Goal: Information Seeking & Learning: Compare options

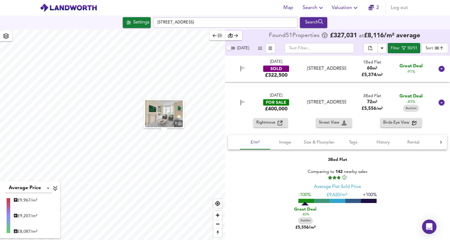
scroll to position [243, 0]
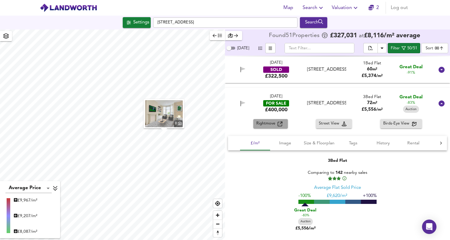
click at [273, 126] on span "Rightmove" at bounding box center [266, 123] width 21 height 7
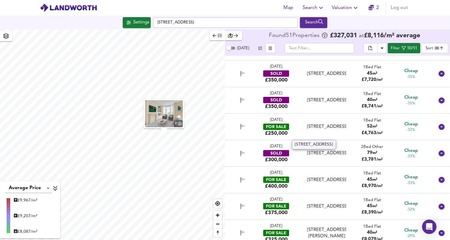
scroll to position [775, 0]
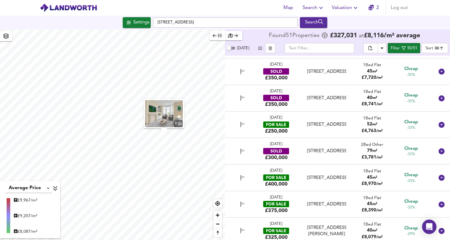
click at [295, 125] on div "[DATE] FOR SALE £250,000" at bounding box center [277, 124] width 42 height 19
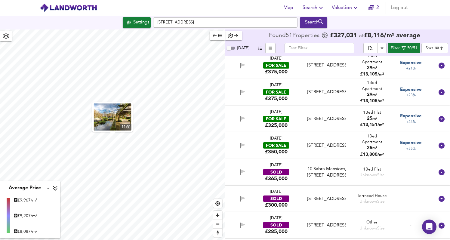
scroll to position [1605, 0]
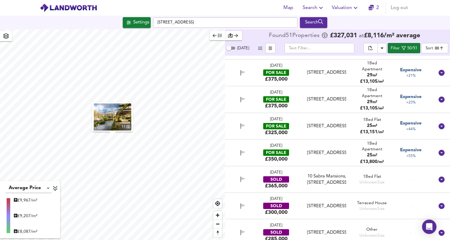
click at [295, 156] on div "[DATE] FOR SALE £350,000" at bounding box center [277, 152] width 42 height 19
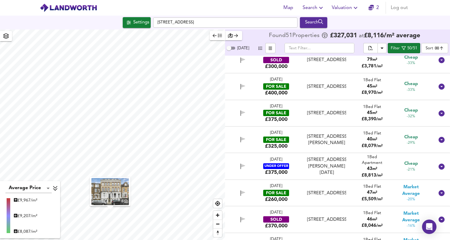
scroll to position [958, 0]
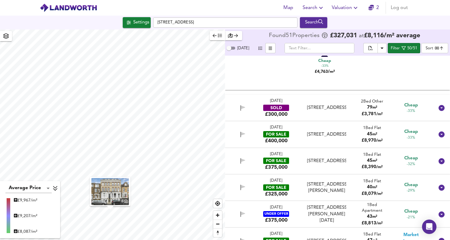
click at [293, 135] on div "[DATE] FOR SALE £400,000" at bounding box center [277, 134] width 42 height 19
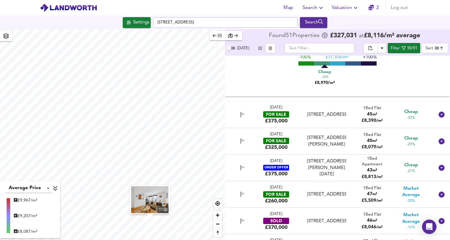
scroll to position [1198, 0]
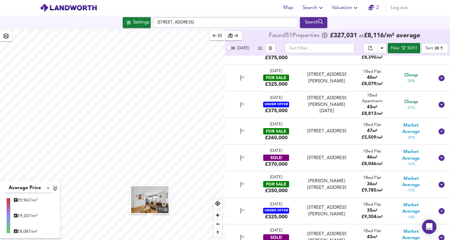
click at [294, 136] on div "[DATE] FOR SALE £260,000" at bounding box center [277, 131] width 42 height 19
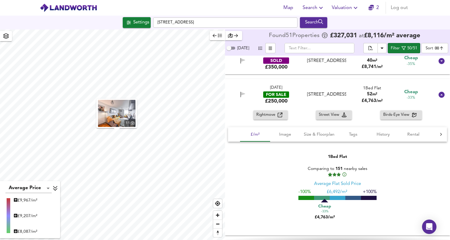
scroll to position [785, 0]
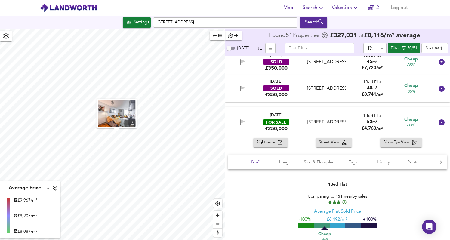
click at [71, 5] on img at bounding box center [68, 7] width 57 height 9
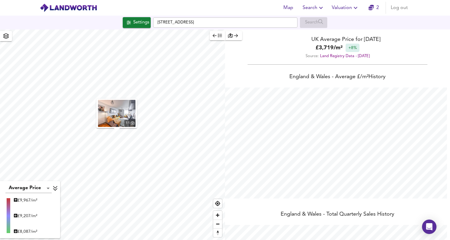
scroll to position [240, 450]
